Goal: Browse casually

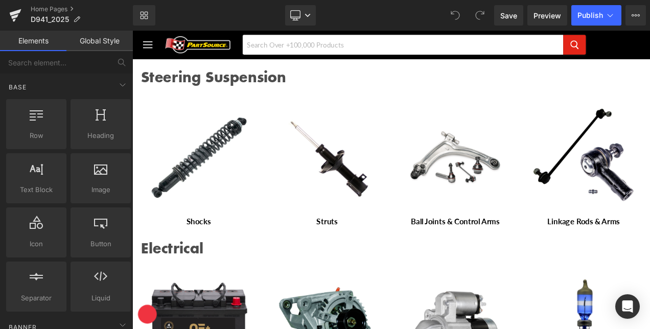
scroll to position [1175, 0]
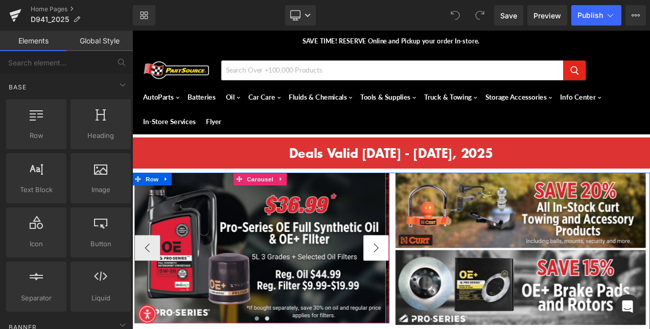
click at [417, 280] on button "›" at bounding box center [423, 290] width 31 height 31
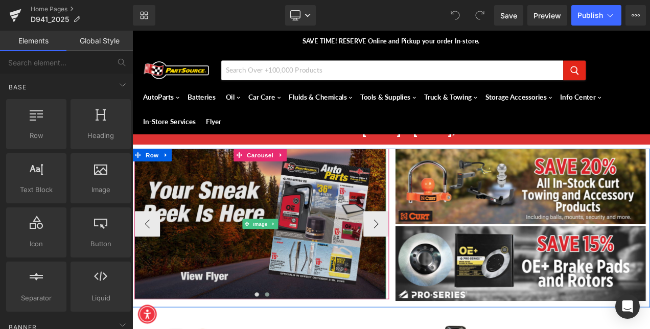
scroll to position [51, 0]
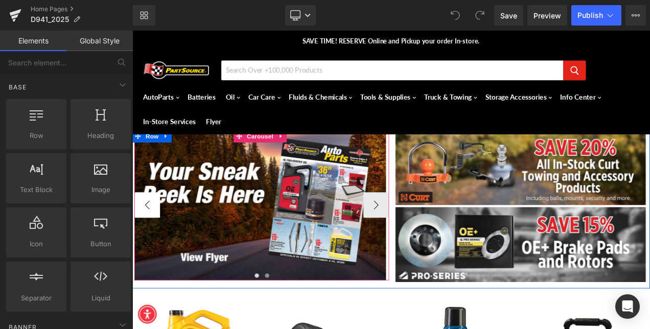
click at [147, 238] on button "‹" at bounding box center [150, 239] width 31 height 31
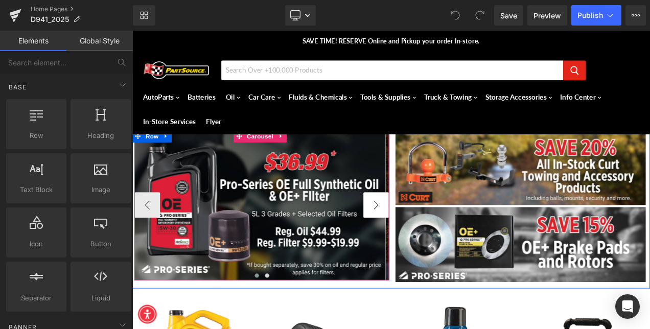
click at [423, 228] on button "›" at bounding box center [423, 239] width 31 height 31
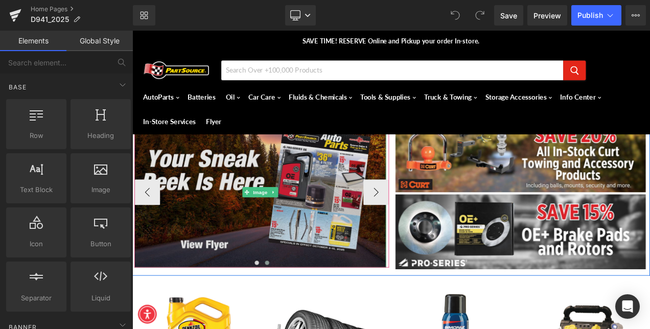
scroll to position [0, 0]
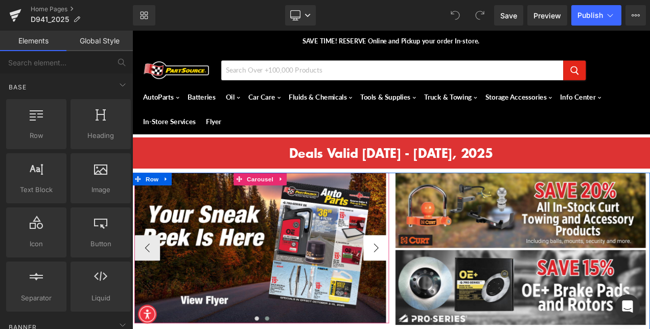
click at [417, 290] on button "›" at bounding box center [423, 290] width 31 height 31
click at [147, 296] on button "‹" at bounding box center [150, 290] width 31 height 31
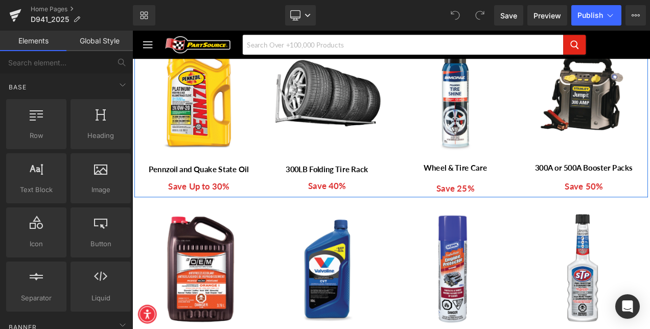
scroll to position [409, 0]
